Goal: Download file/media

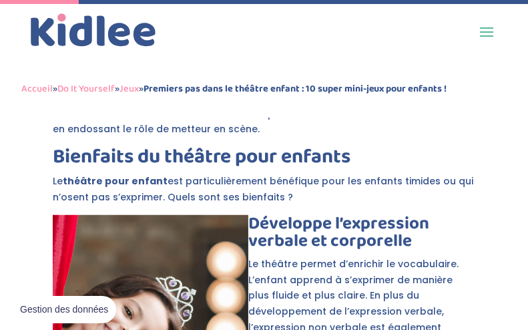
scroll to position [631, 0]
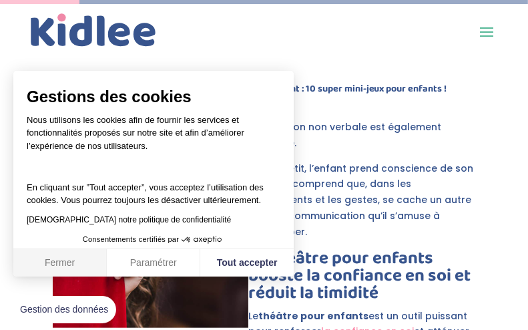
click at [62, 260] on button "Fermer" at bounding box center [59, 263] width 93 height 28
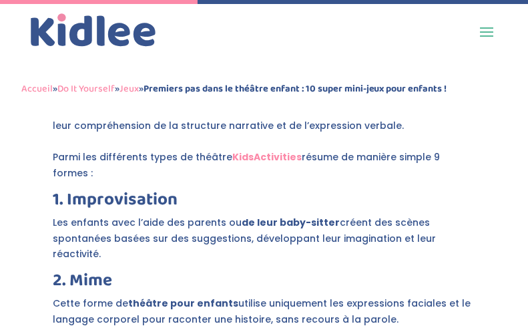
scroll to position [1632, 0]
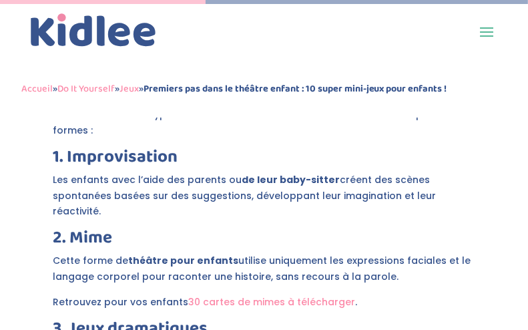
click at [250, 295] on link "30 cartes de mimes à télécharger" at bounding box center [271, 301] width 167 height 13
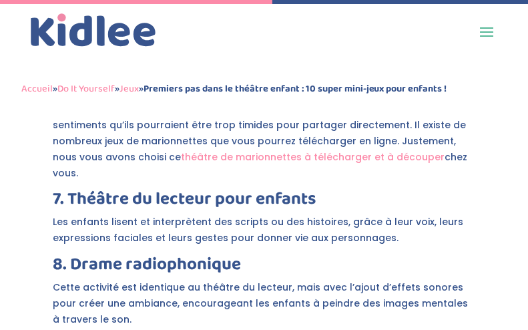
scroll to position [2163, 0]
